Goal: Transaction & Acquisition: Book appointment/travel/reservation

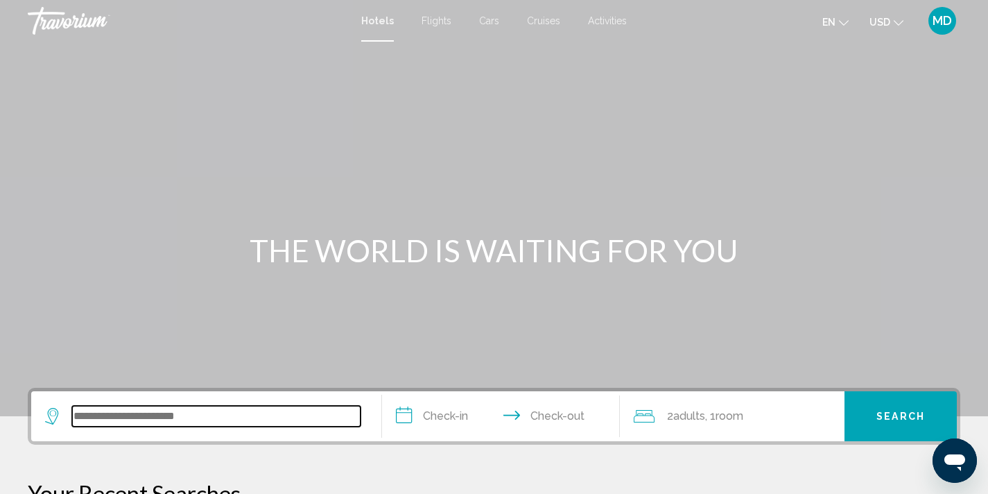
click at [161, 419] on input "Search widget" at bounding box center [216, 416] width 288 height 21
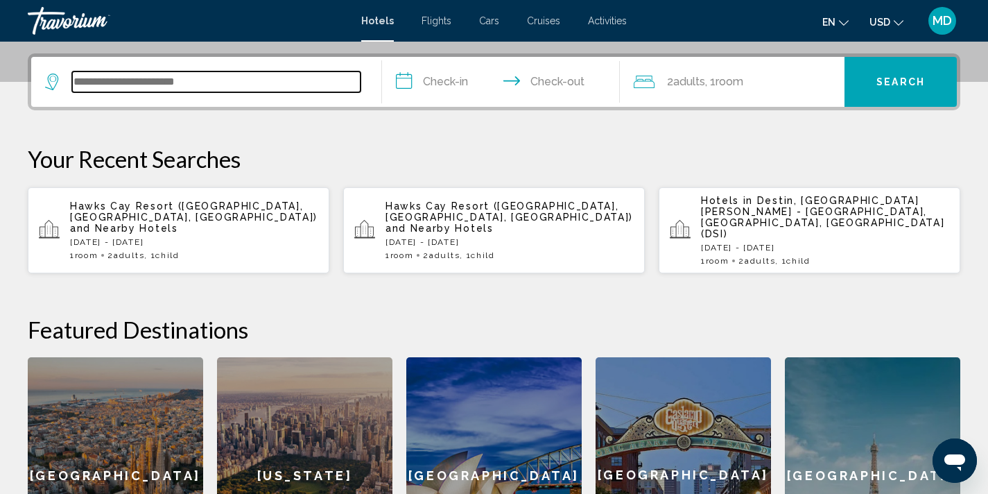
scroll to position [343, 0]
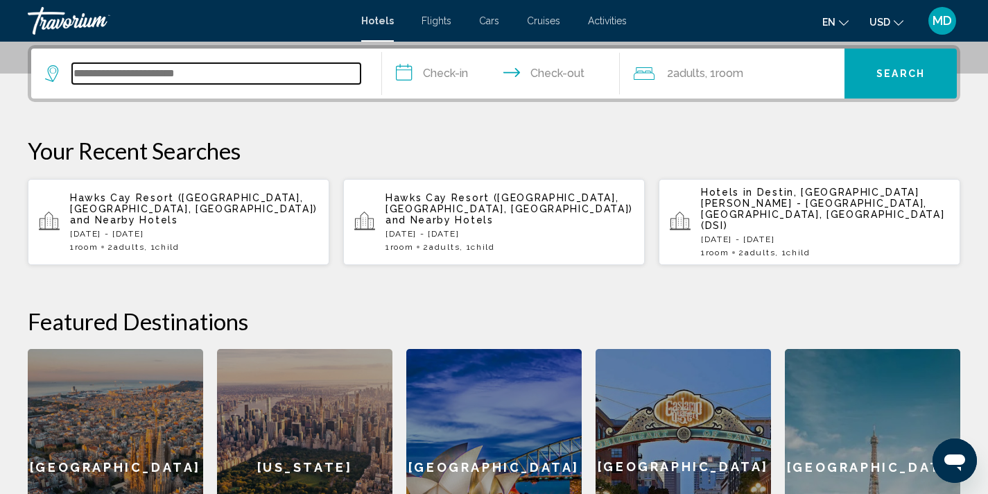
click at [236, 67] on input "Search widget" at bounding box center [216, 73] width 288 height 21
click at [216, 78] on input "Search widget" at bounding box center [216, 73] width 288 height 21
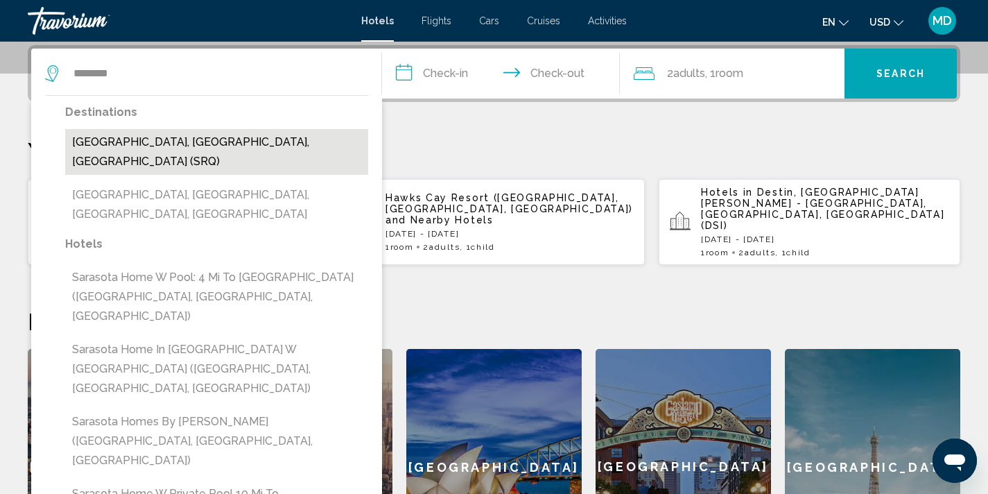
click at [297, 142] on button "[GEOGRAPHIC_DATA], [GEOGRAPHIC_DATA], [GEOGRAPHIC_DATA] (SRQ)" at bounding box center [216, 152] width 303 height 46
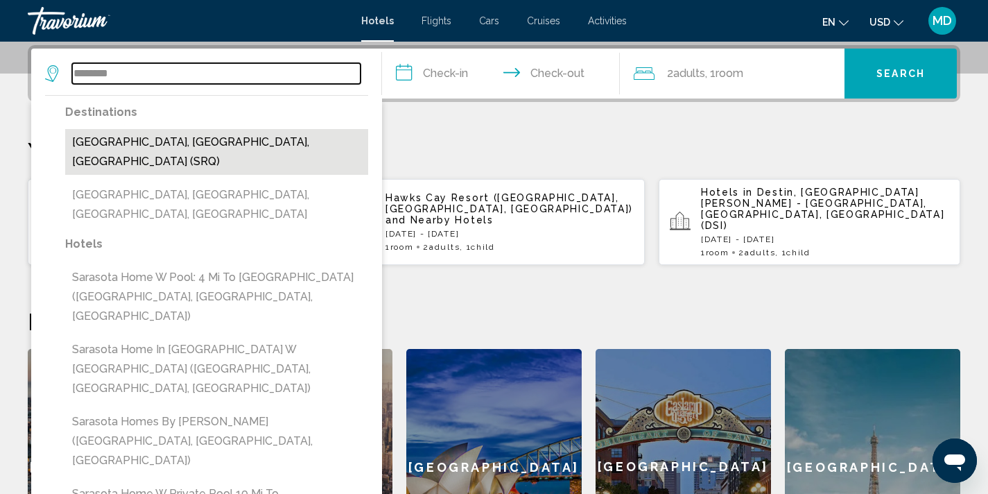
type input "**********"
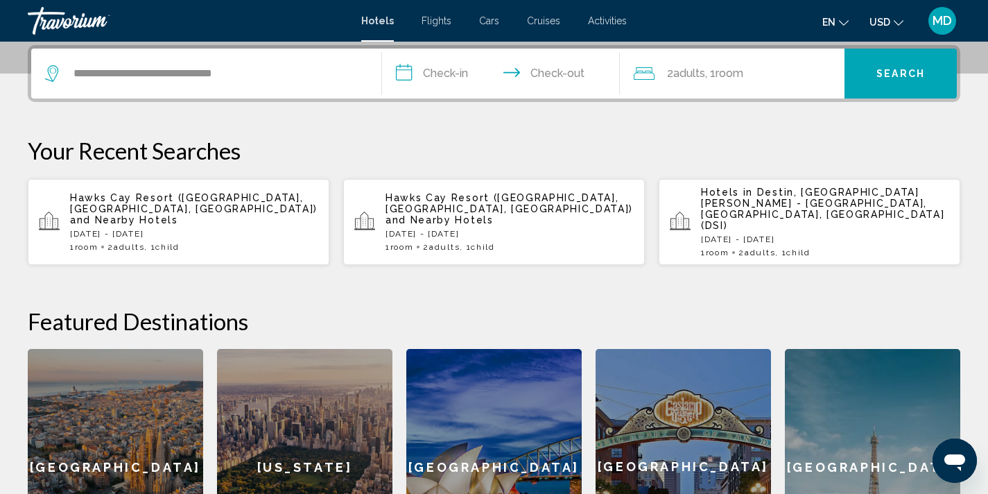
click at [437, 70] on input "**********" at bounding box center [504, 76] width 244 height 54
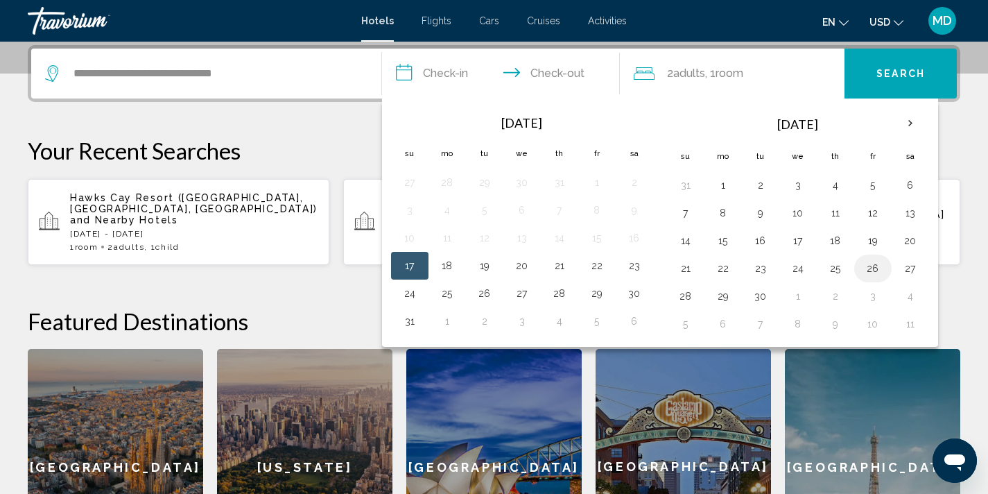
click at [876, 269] on button "26" at bounding box center [873, 268] width 22 height 19
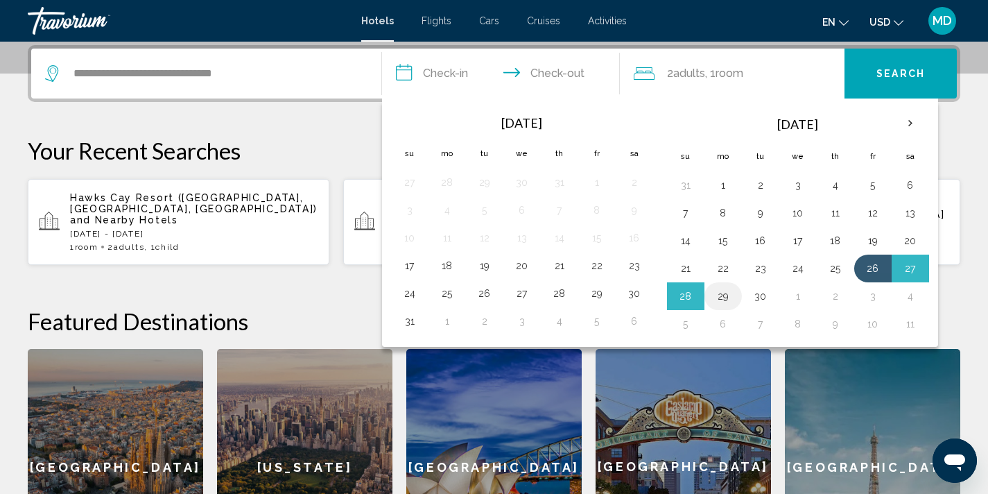
click at [722, 294] on button "29" at bounding box center [723, 295] width 22 height 19
type input "**********"
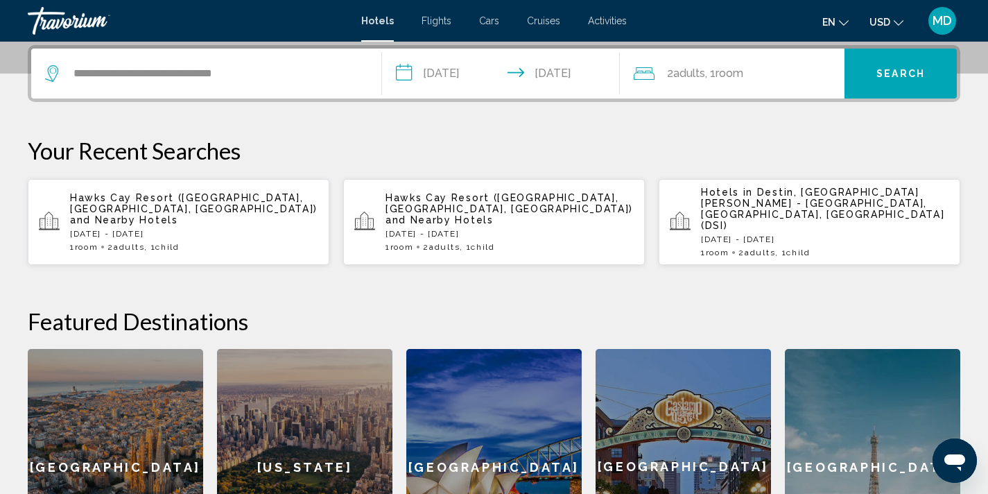
click at [728, 76] on span "Room" at bounding box center [730, 73] width 28 height 13
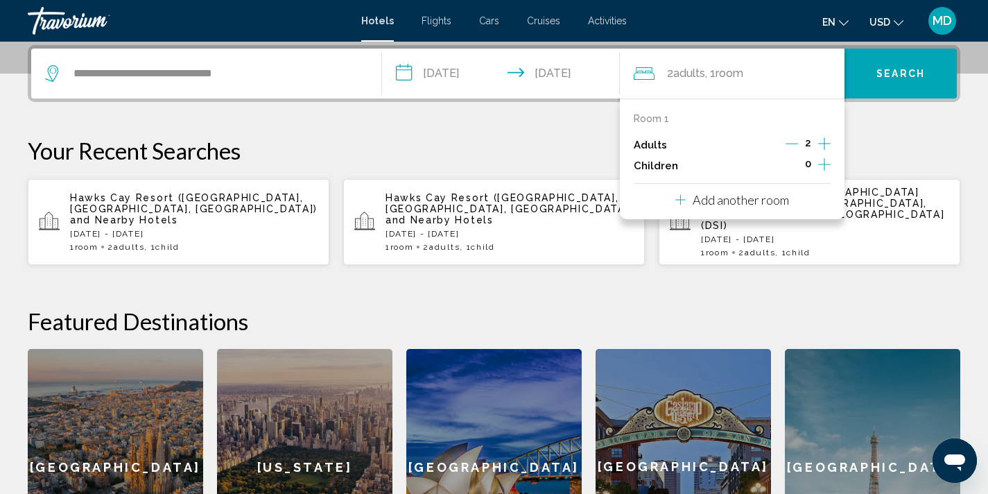
click at [824, 159] on icon "Increment children" at bounding box center [824, 164] width 12 height 17
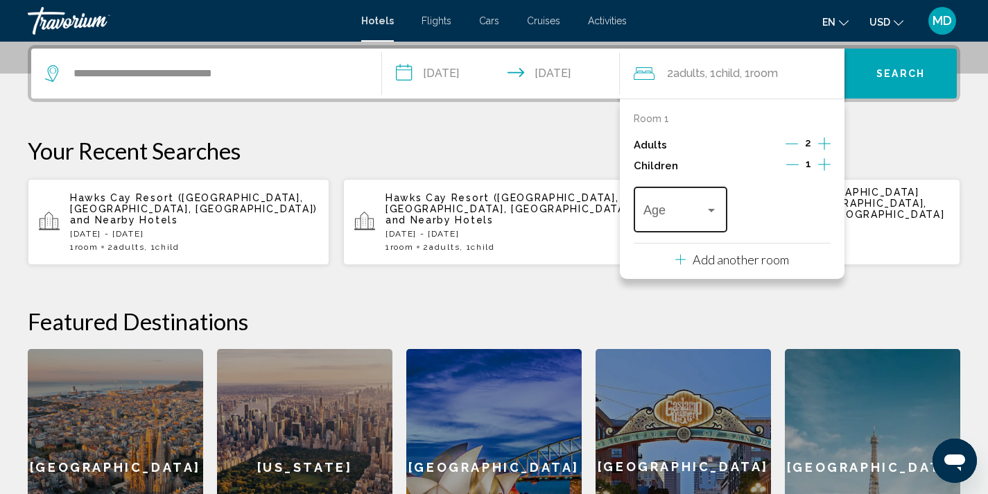
click at [707, 207] on div "Travelers: 2 adults, 1 child" at bounding box center [711, 210] width 12 height 11
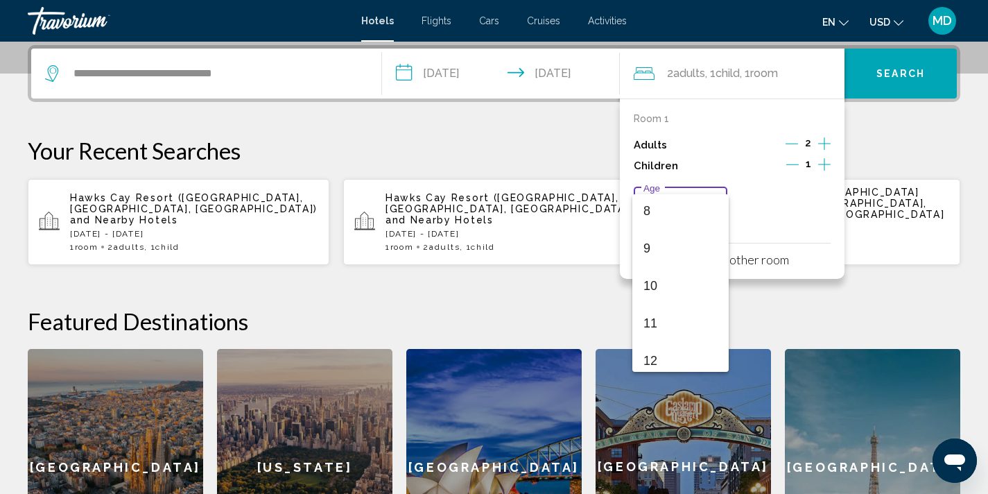
scroll to position [328, 0]
click at [670, 339] on span "12" at bounding box center [680, 333] width 74 height 37
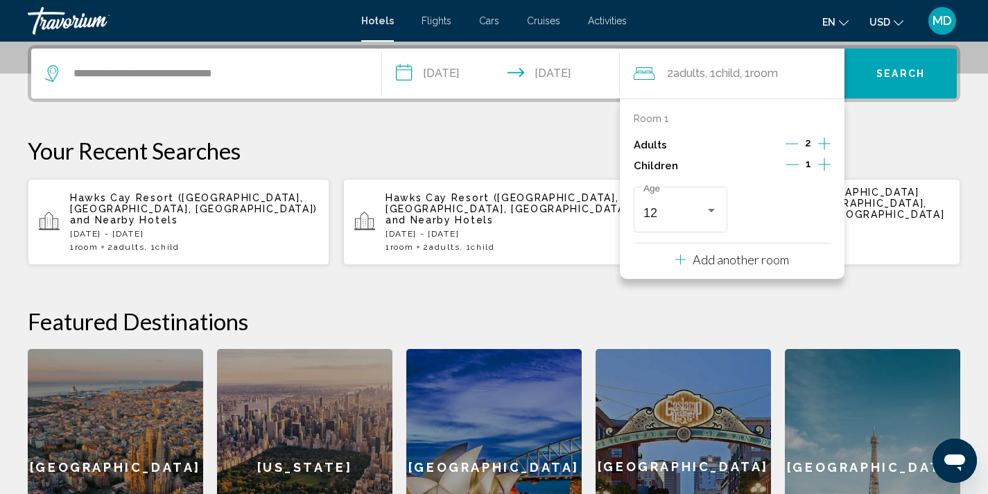
click at [890, 76] on span "Search" at bounding box center [900, 74] width 49 height 11
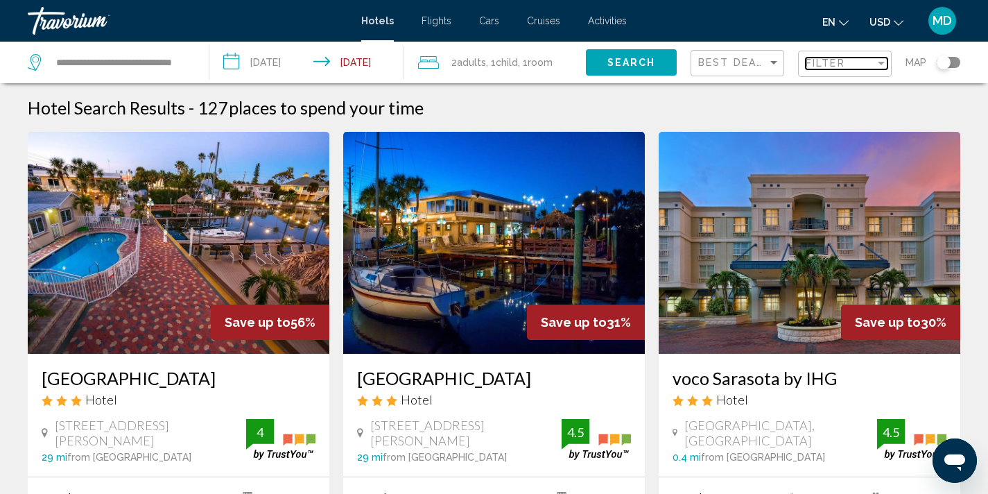
click at [831, 58] on span "Filter" at bounding box center [826, 63] width 40 height 11
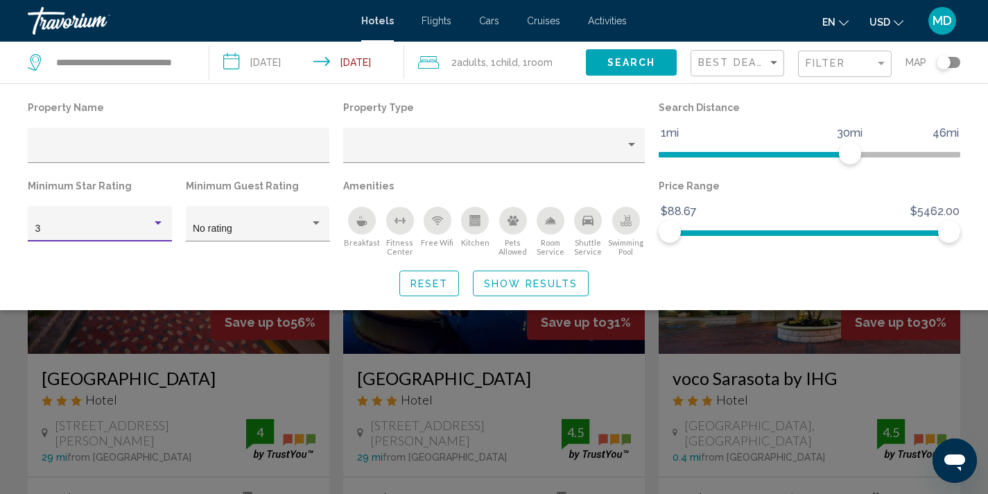
click at [155, 223] on div "Hotel Filters" at bounding box center [158, 222] width 7 height 3
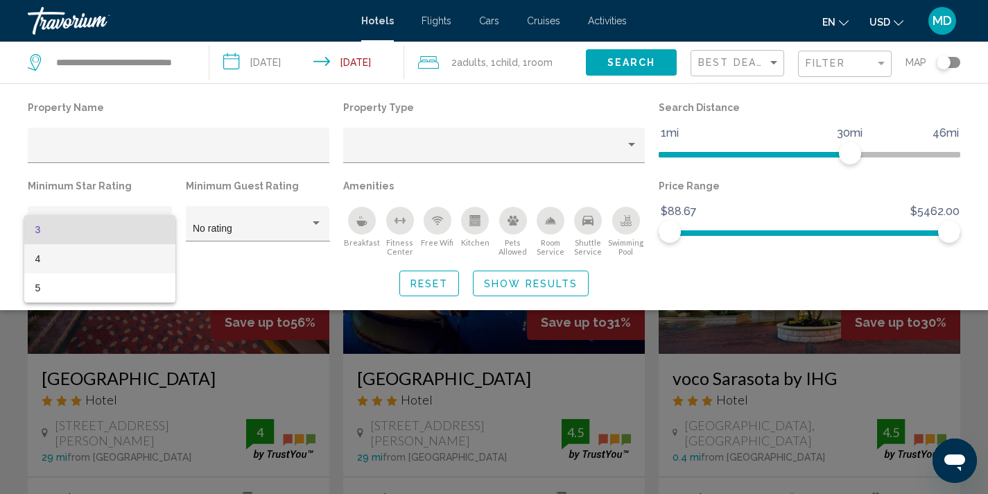
click at [144, 268] on span "4" at bounding box center [100, 258] width 130 height 29
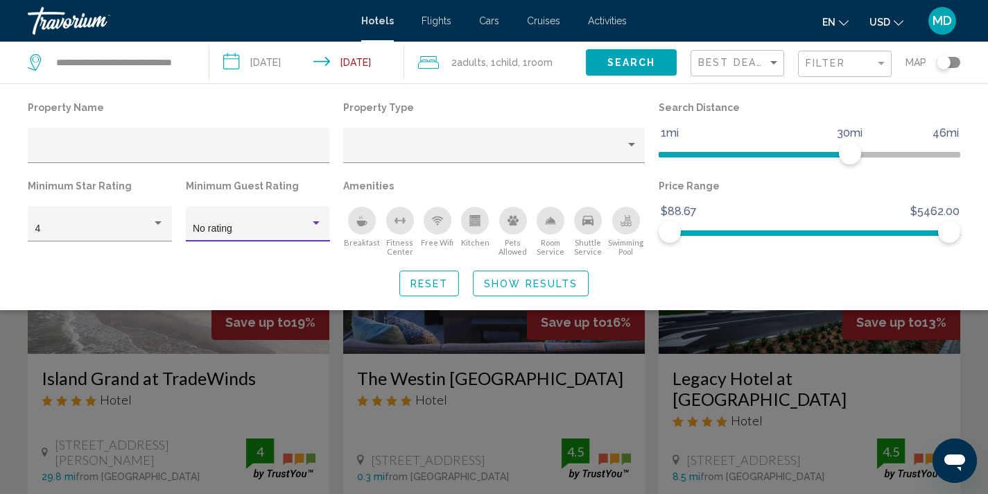
click at [308, 225] on div "No rating" at bounding box center [251, 228] width 117 height 11
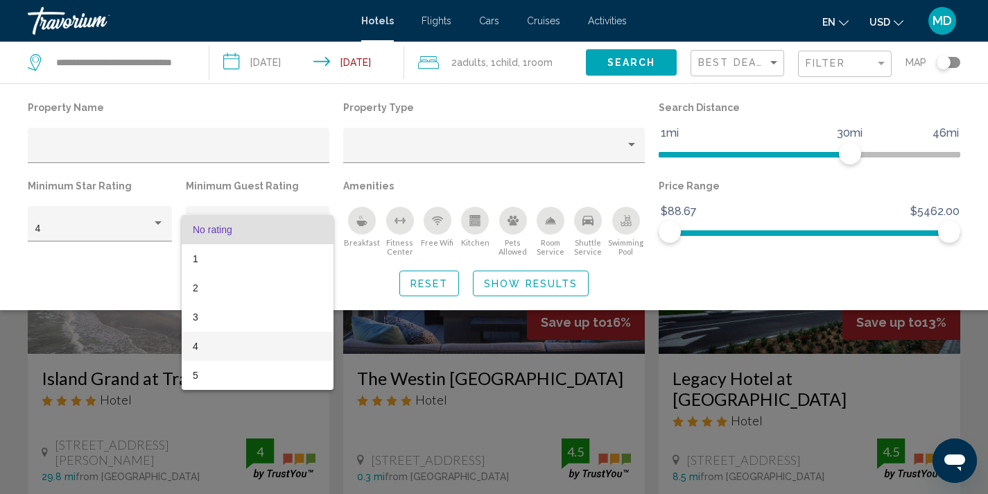
click at [266, 342] on span "4" at bounding box center [258, 345] width 130 height 29
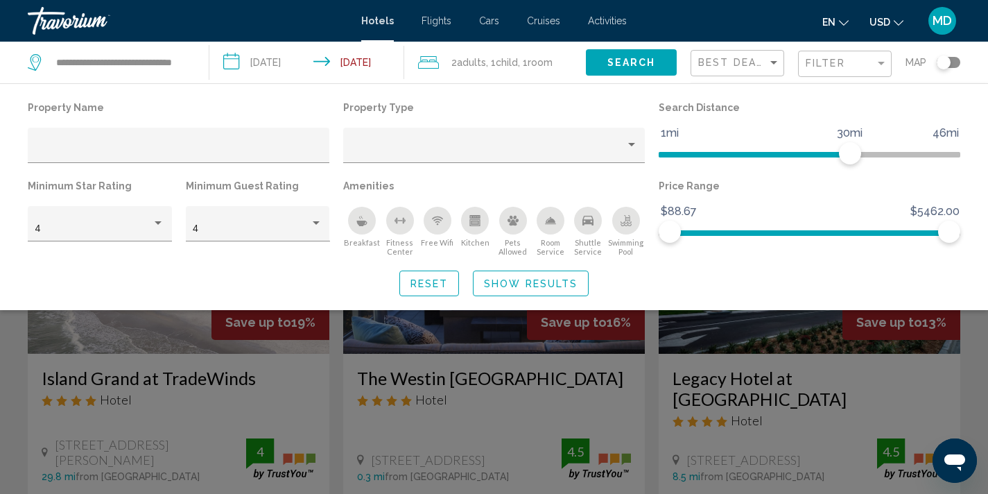
click at [703, 345] on div "Search widget" at bounding box center [494, 351] width 988 height 286
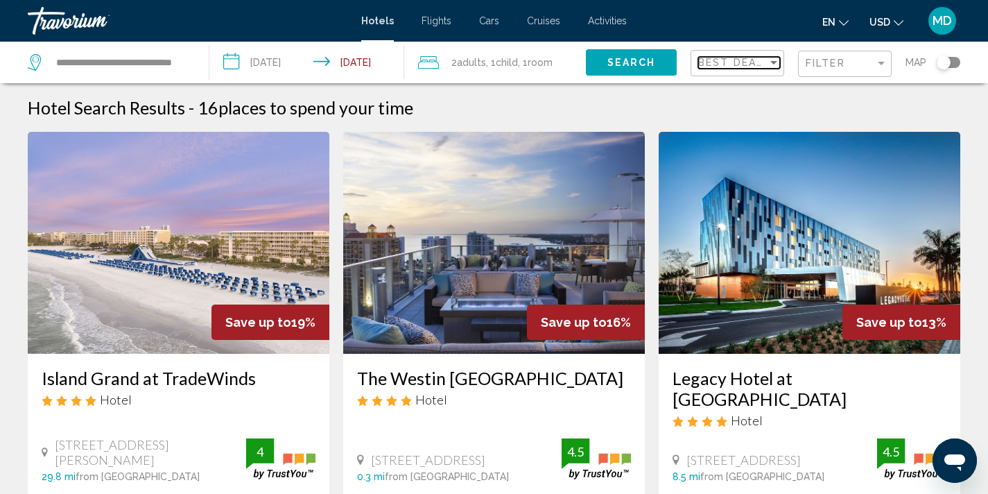
click at [777, 65] on div "Sort by" at bounding box center [774, 62] width 12 height 11
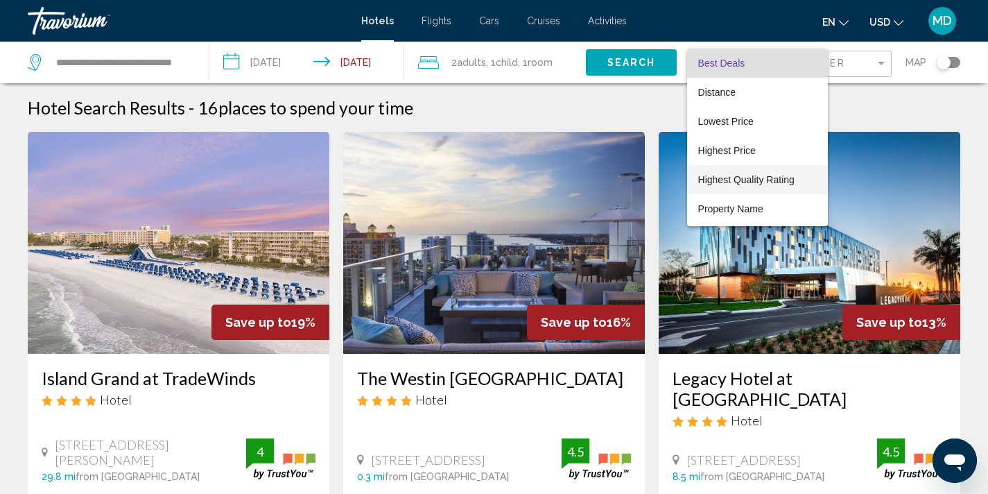
click at [756, 177] on span "Highest Quality Rating" at bounding box center [746, 179] width 96 height 11
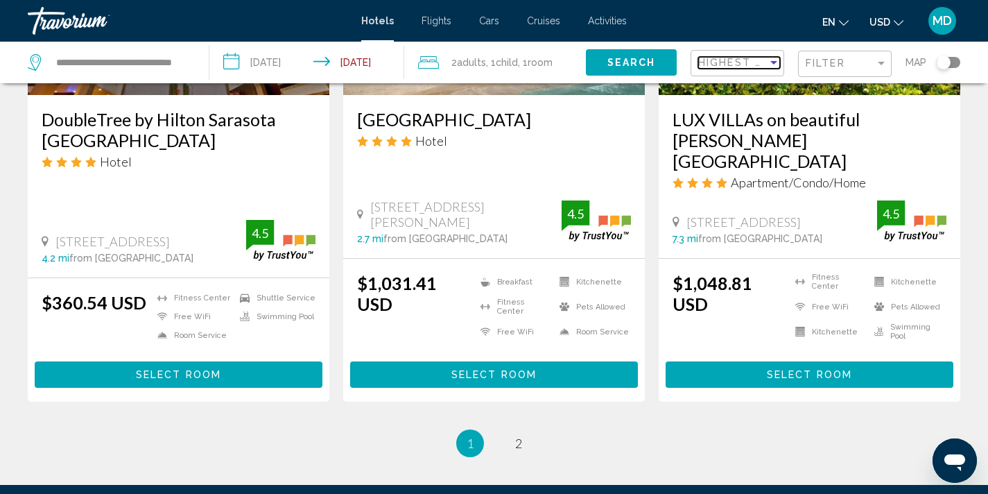
scroll to position [1869, 0]
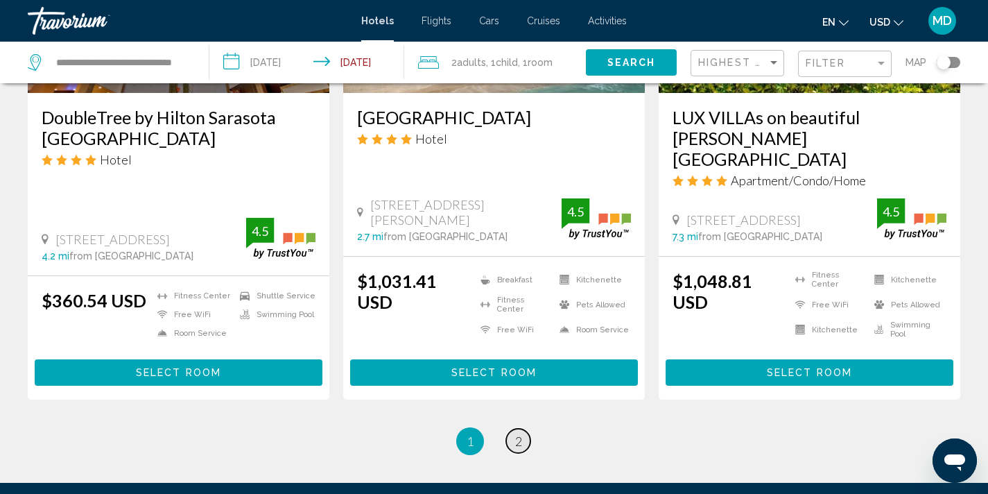
click at [523, 428] on link "page 2" at bounding box center [518, 440] width 24 height 24
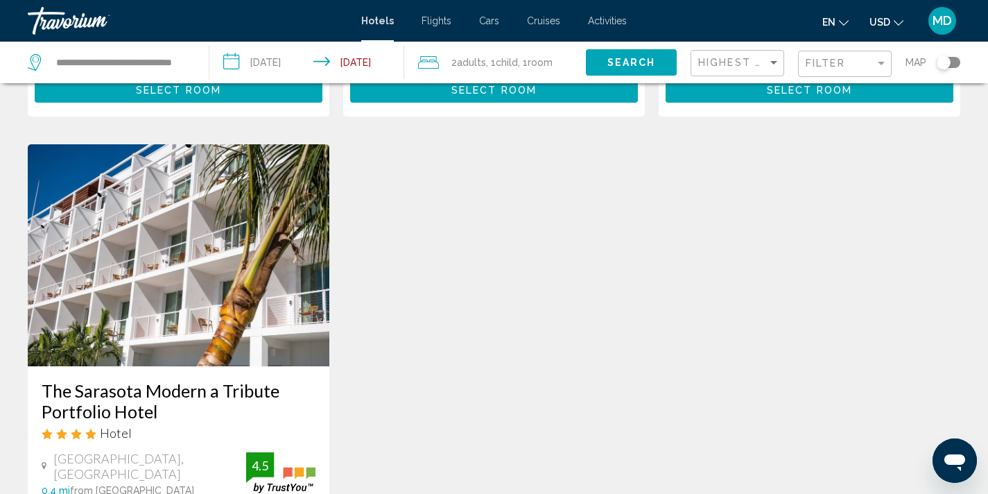
scroll to position [792, 0]
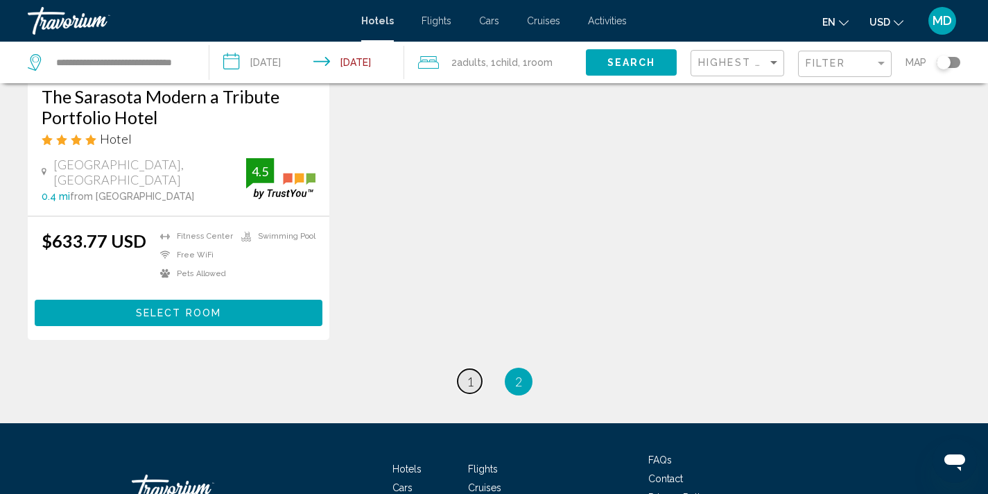
click at [473, 374] on span "1" at bounding box center [470, 381] width 7 height 15
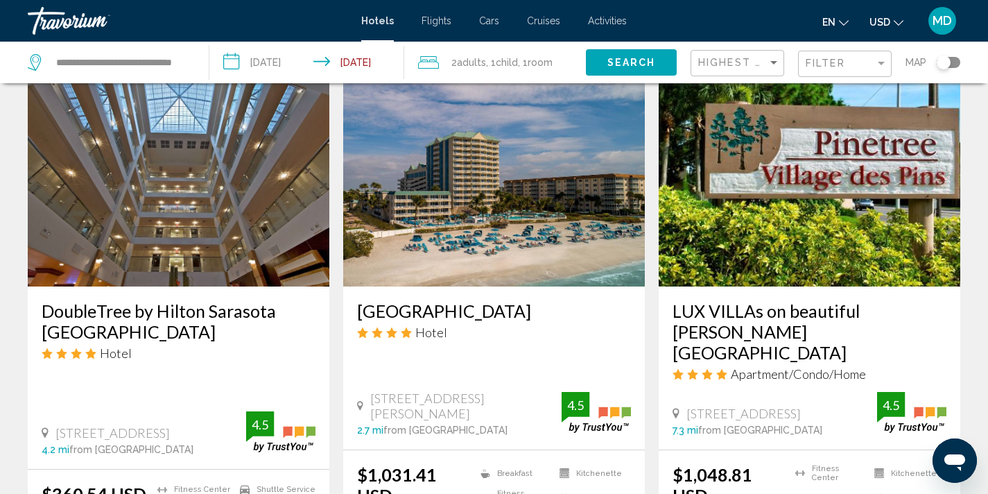
scroll to position [1681, 0]
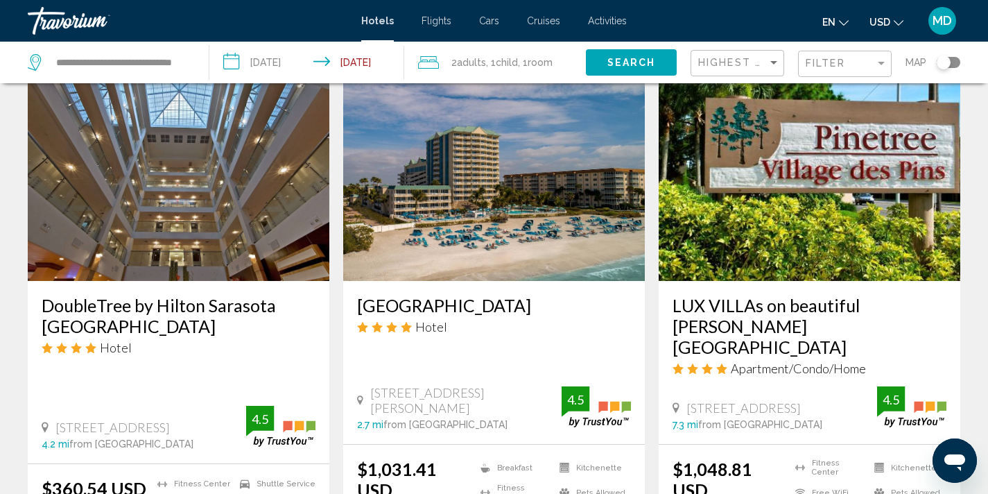
click at [506, 194] on img "Main content" at bounding box center [494, 170] width 302 height 222
